Goal: Use online tool/utility

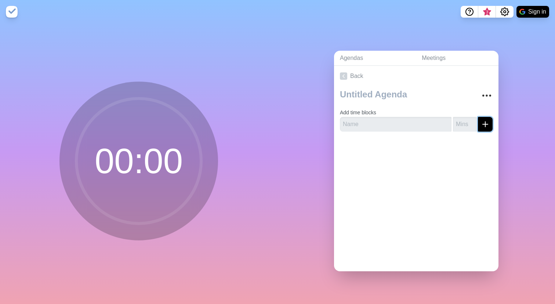
click at [483, 123] on icon "submit" at bounding box center [485, 124] width 9 height 9
click at [384, 116] on form "Add time blocks Please name your time block, eg = Greeting" at bounding box center [416, 121] width 153 height 33
click at [384, 120] on input "text" at bounding box center [396, 124] width 112 height 15
type input "test"
click at [485, 121] on line "submit" at bounding box center [485, 123] width 0 height 5
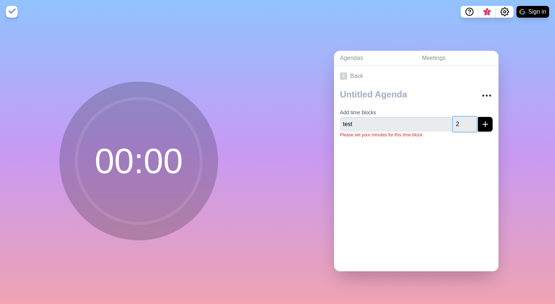
type input "2"
click at [491, 122] on button "submit" at bounding box center [485, 124] width 15 height 15
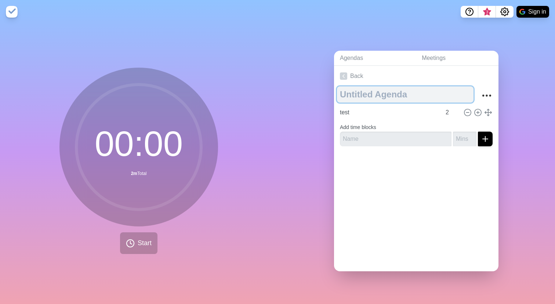
click at [394, 86] on textarea at bounding box center [405, 94] width 137 height 16
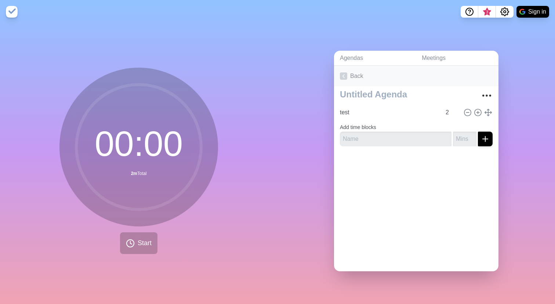
click at [344, 71] on link "Back" at bounding box center [416, 76] width 164 height 21
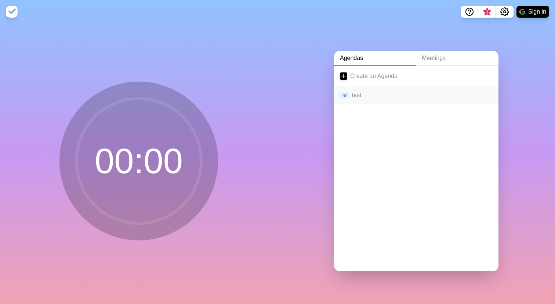
click at [379, 86] on div "2m test" at bounding box center [416, 95] width 164 height 18
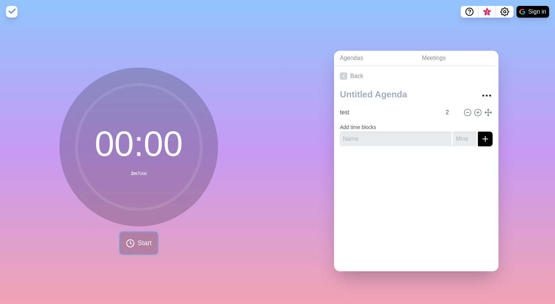
click at [143, 244] on span "Start" at bounding box center [145, 243] width 14 height 10
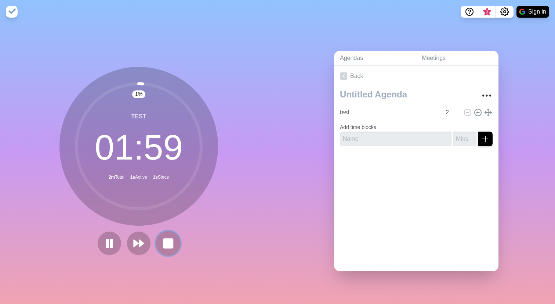
click at [160, 244] on button at bounding box center [168, 242] width 25 height 25
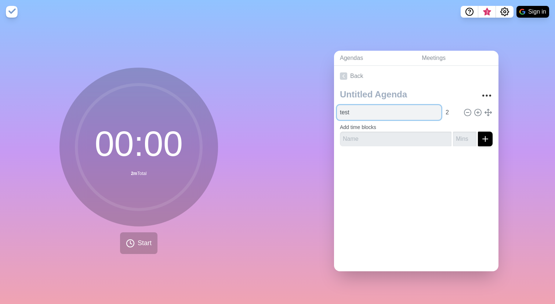
click at [350, 107] on input "test" at bounding box center [389, 112] width 104 height 15
click at [443, 112] on input "2" at bounding box center [452, 112] width 18 height 15
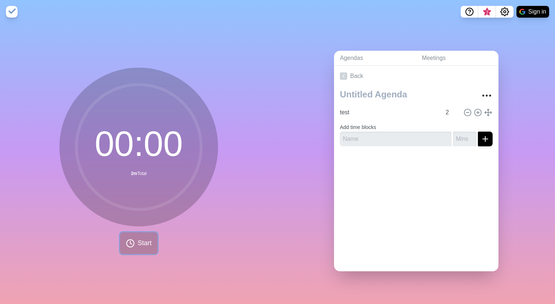
click at [130, 240] on icon at bounding box center [130, 243] width 9 height 9
